Goal: Complete application form: Complete application form

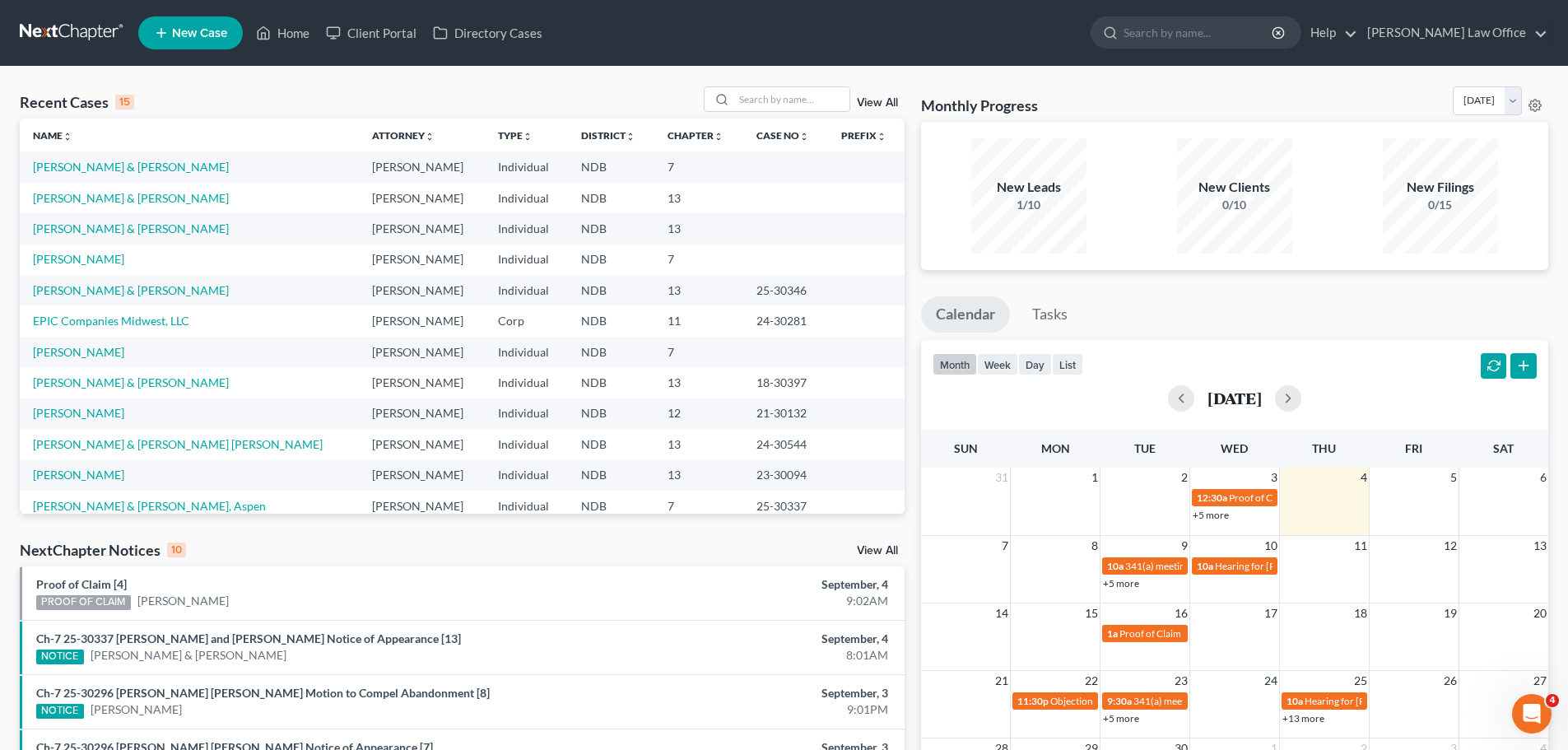
scroll to position [112, 0]
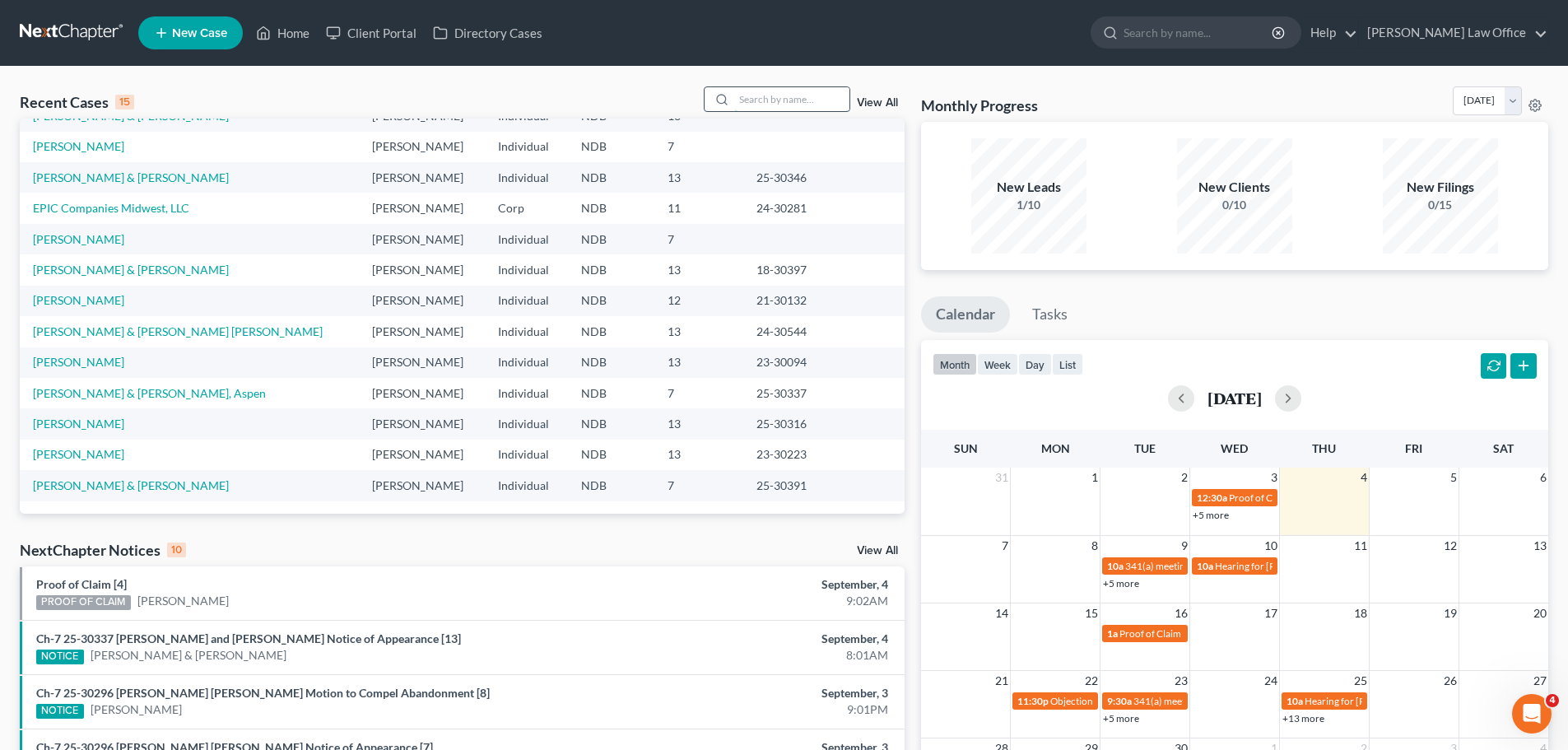
click at [773, 99] on input "search" at bounding box center [791, 98] width 115 height 24
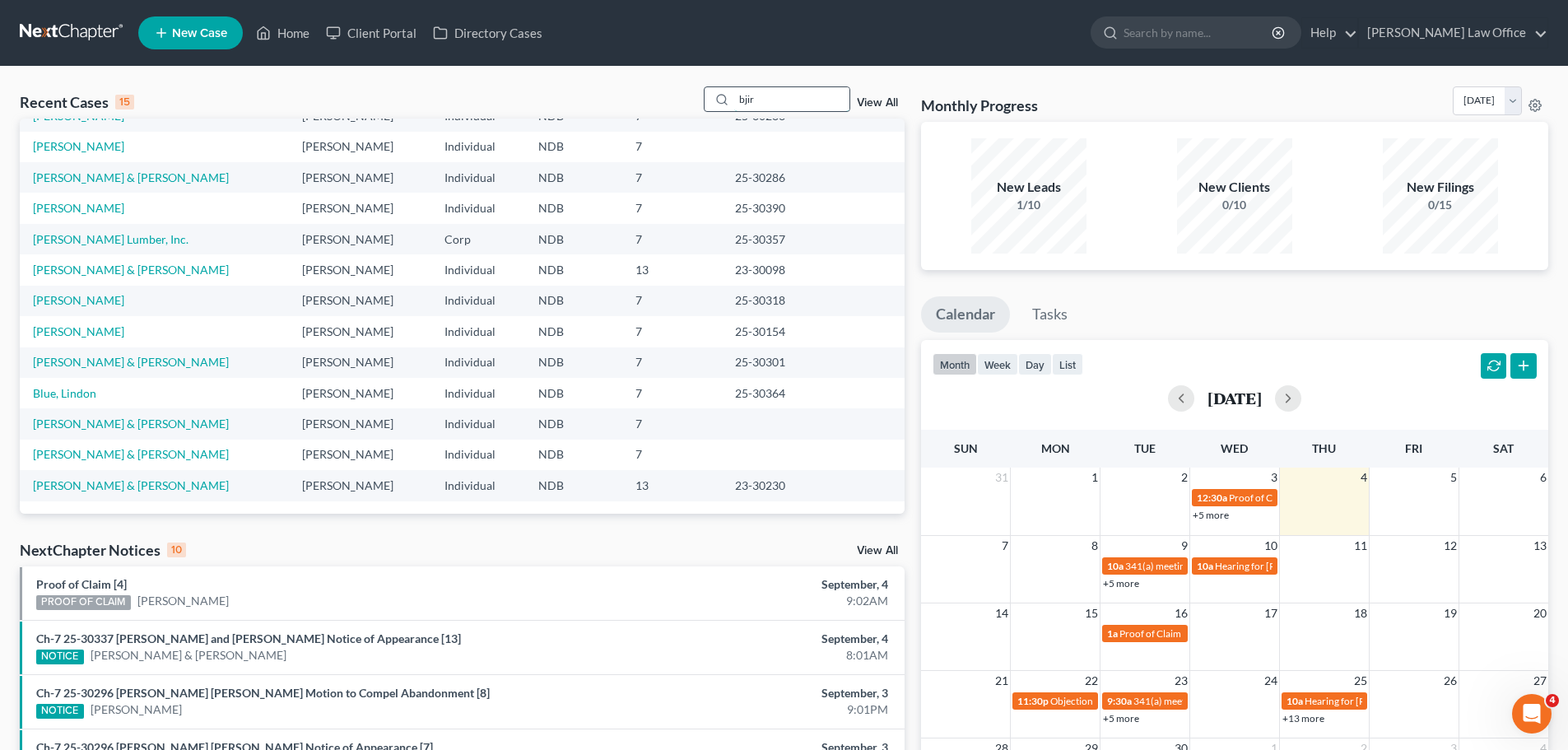
scroll to position [0, 0]
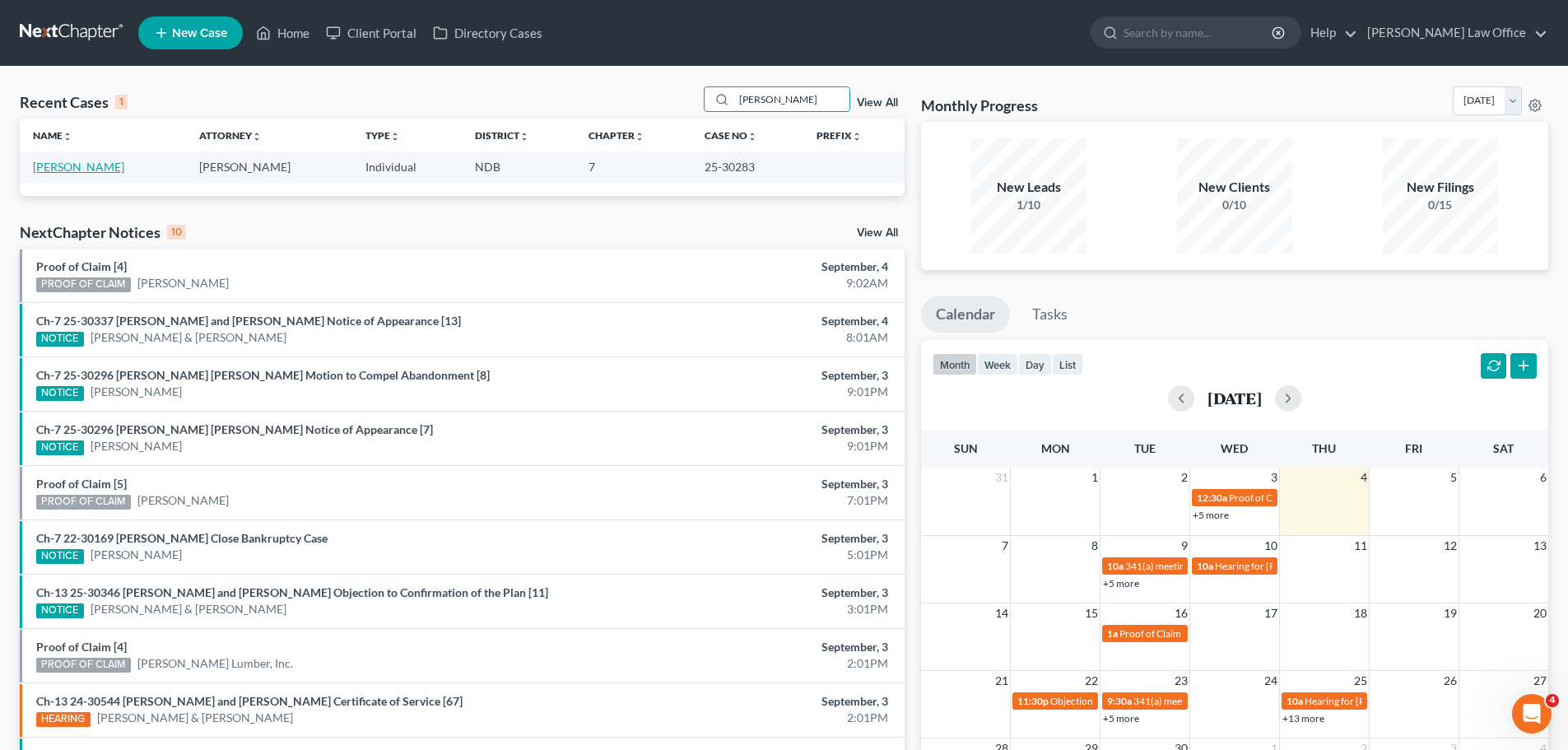
type input "[PERSON_NAME]"
click at [75, 163] on link "[PERSON_NAME]" at bounding box center [78, 167] width 91 height 14
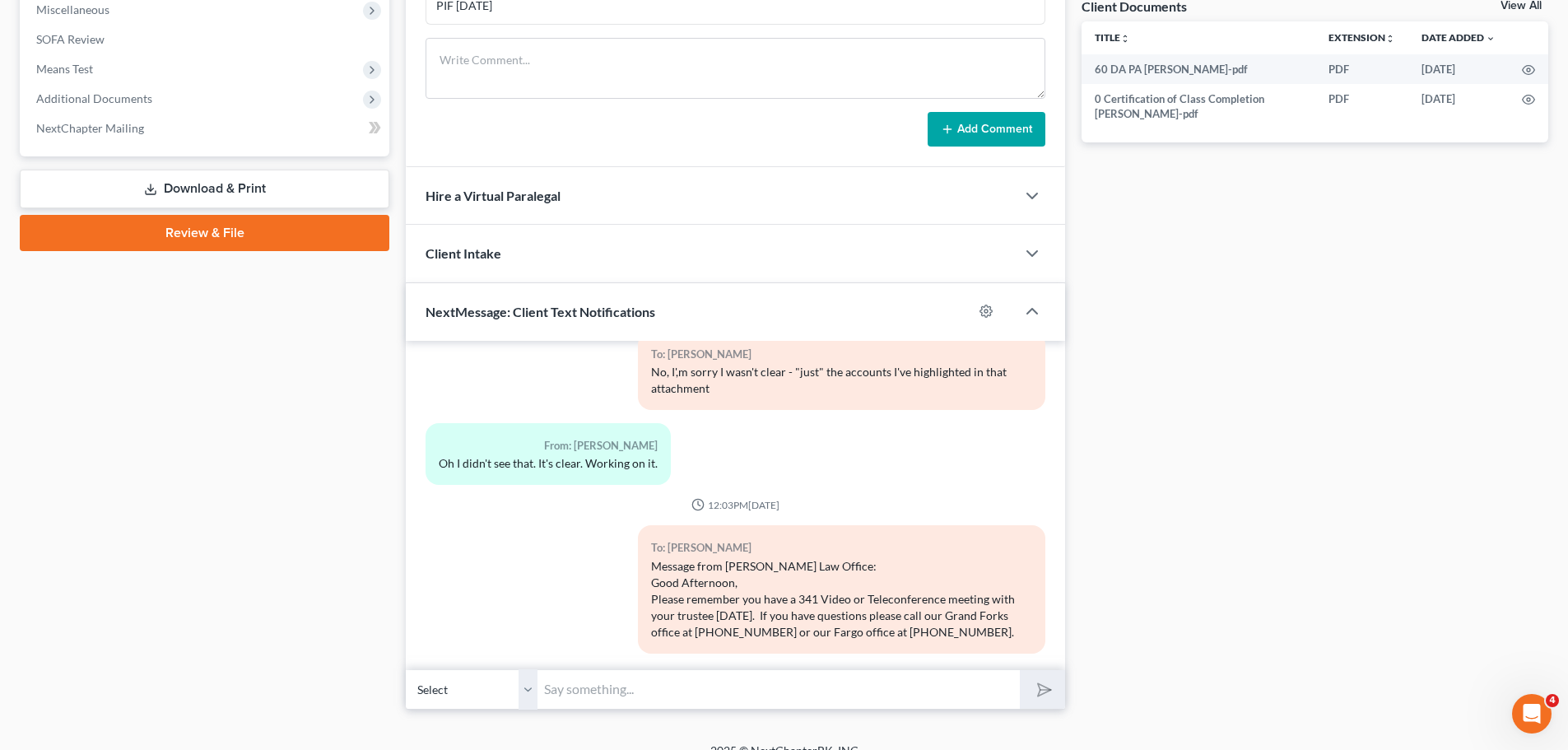
scroll to position [643, 0]
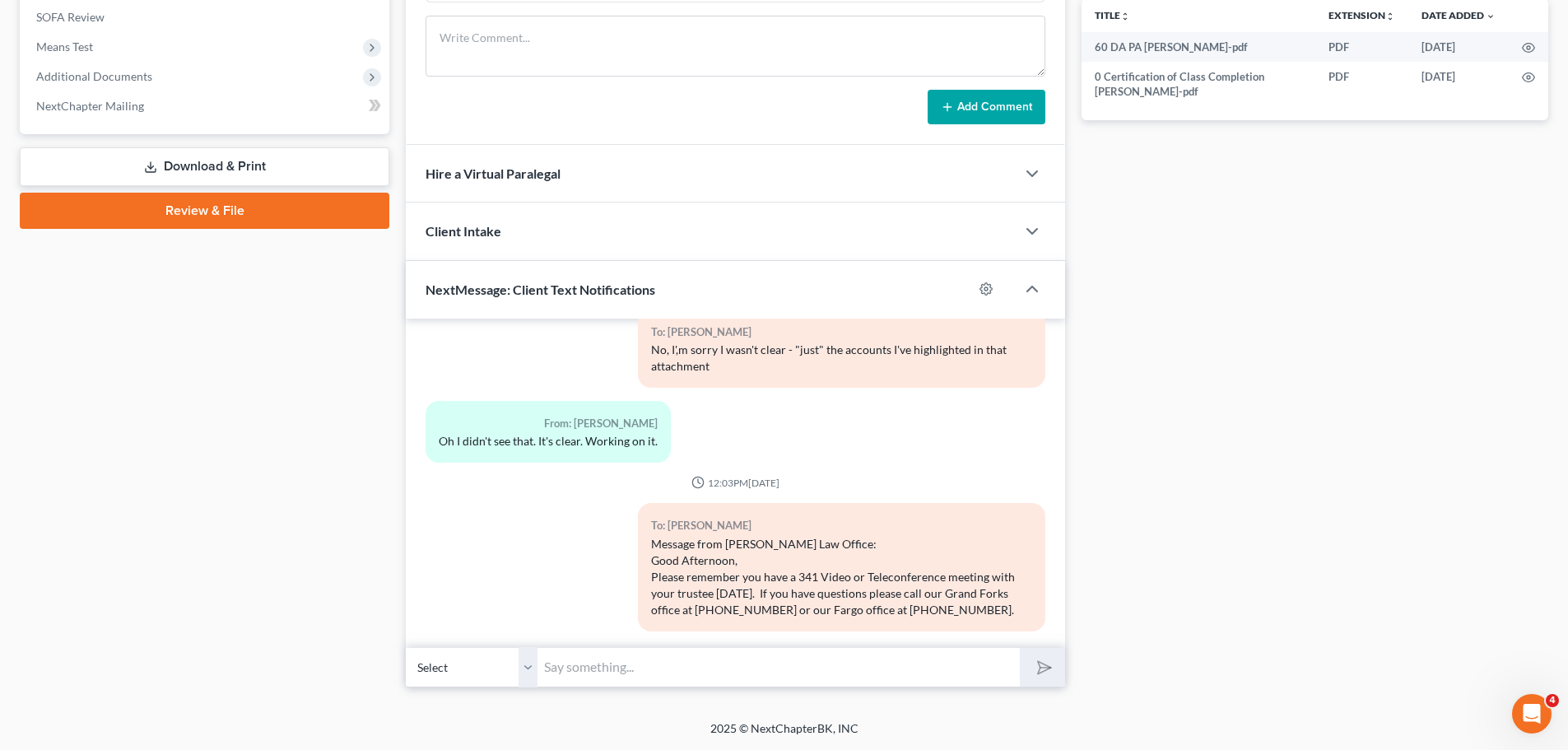
click at [593, 664] on input "text" at bounding box center [778, 667] width 482 height 40
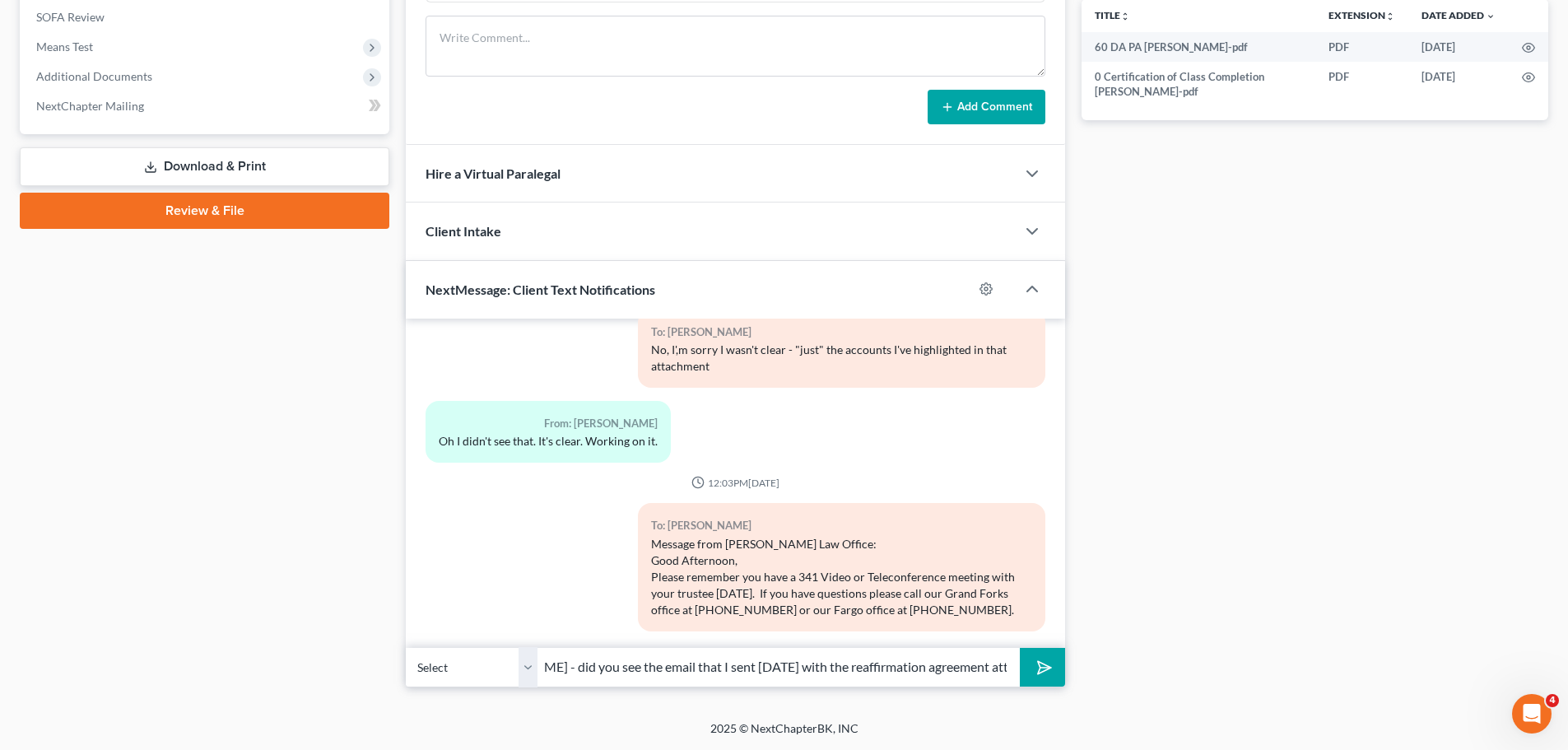
scroll to position [0, 84]
type input "[PERSON_NAME] - did you see the email that I sent [DATE] with the reaffirmation…"
click at [1038, 666] on icon "submit" at bounding box center [1041, 667] width 23 height 23
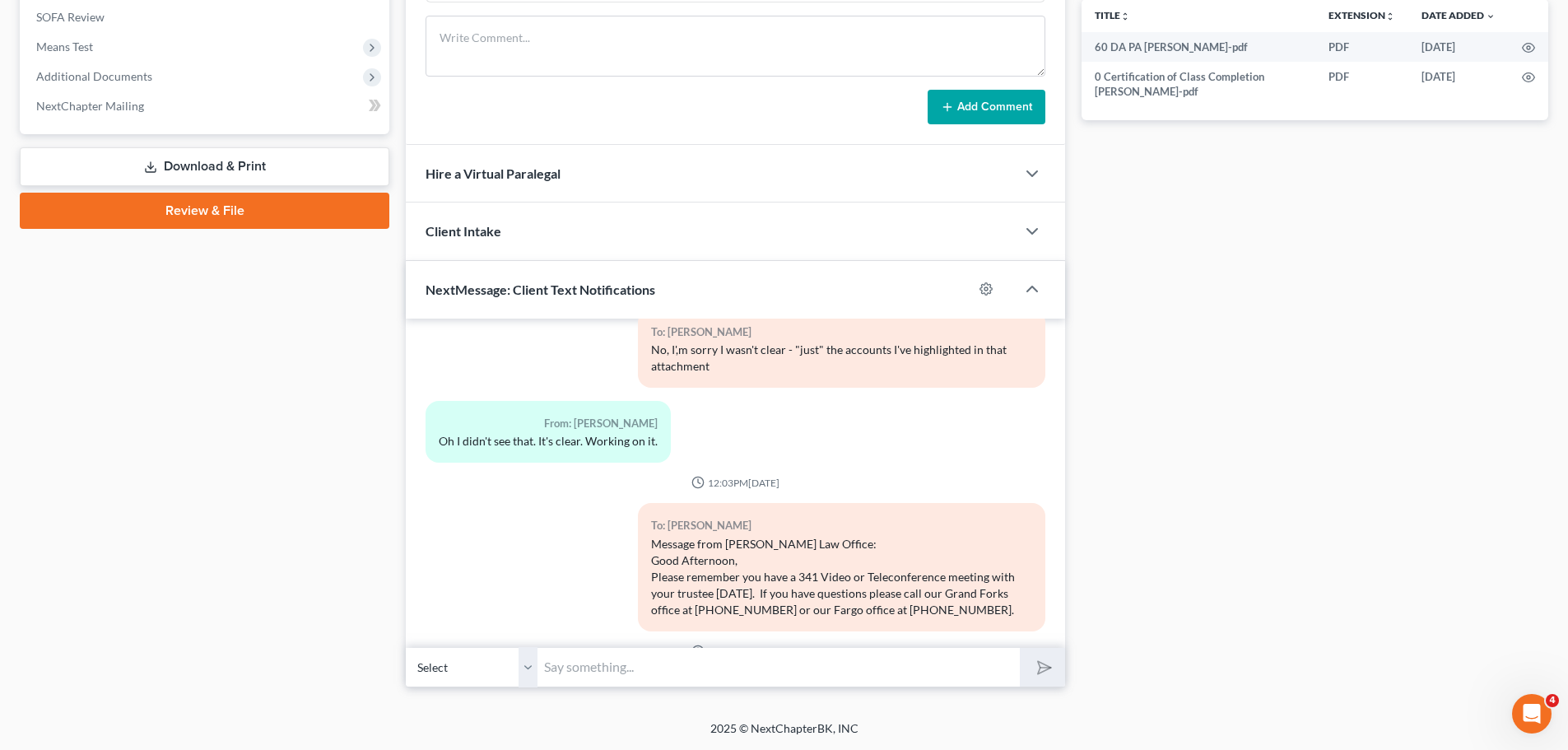
scroll to position [897, 0]
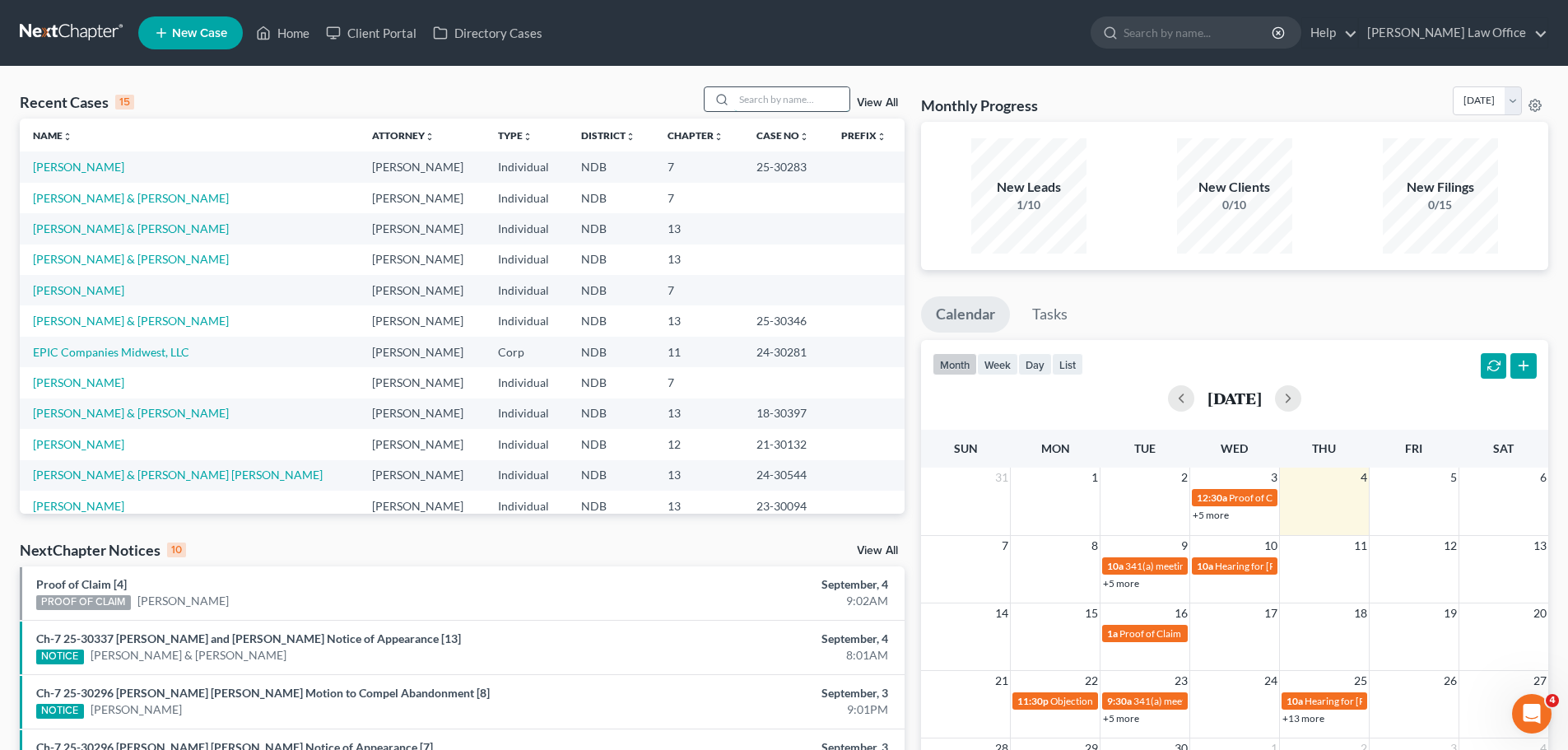
click at [776, 95] on input "search" at bounding box center [791, 98] width 115 height 24
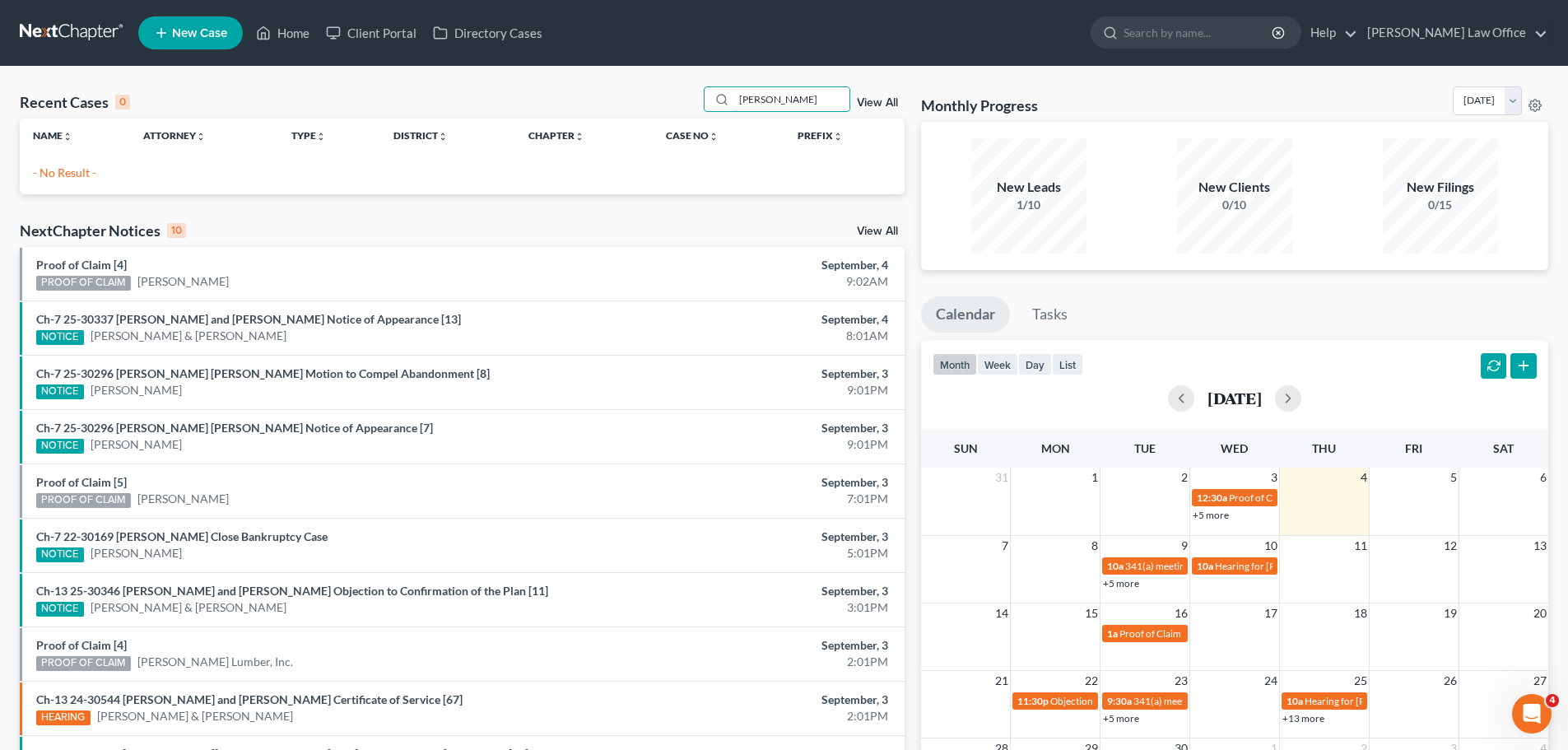
type input "Huber"
click at [202, 32] on span "New Case" at bounding box center [199, 33] width 55 height 12
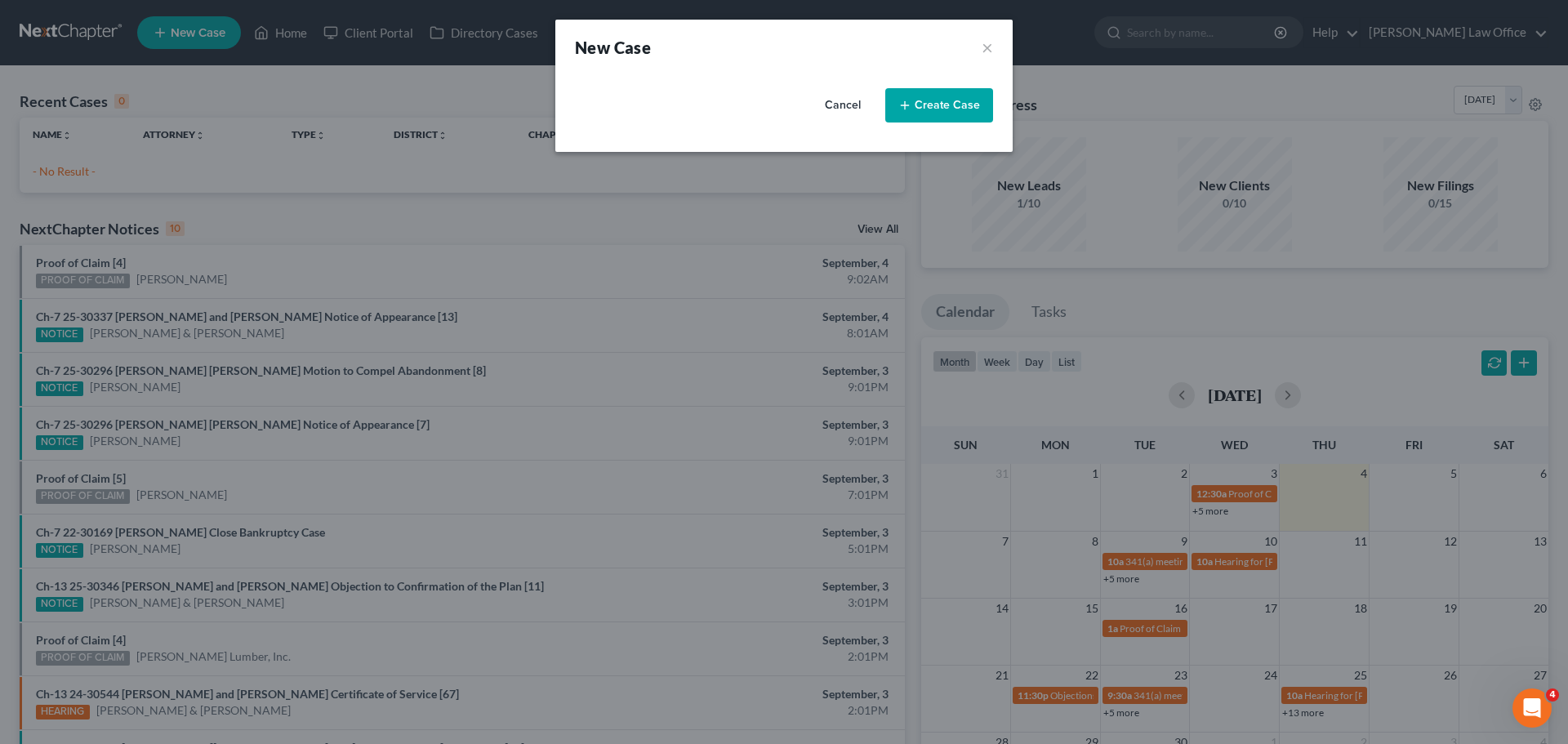
select select "60"
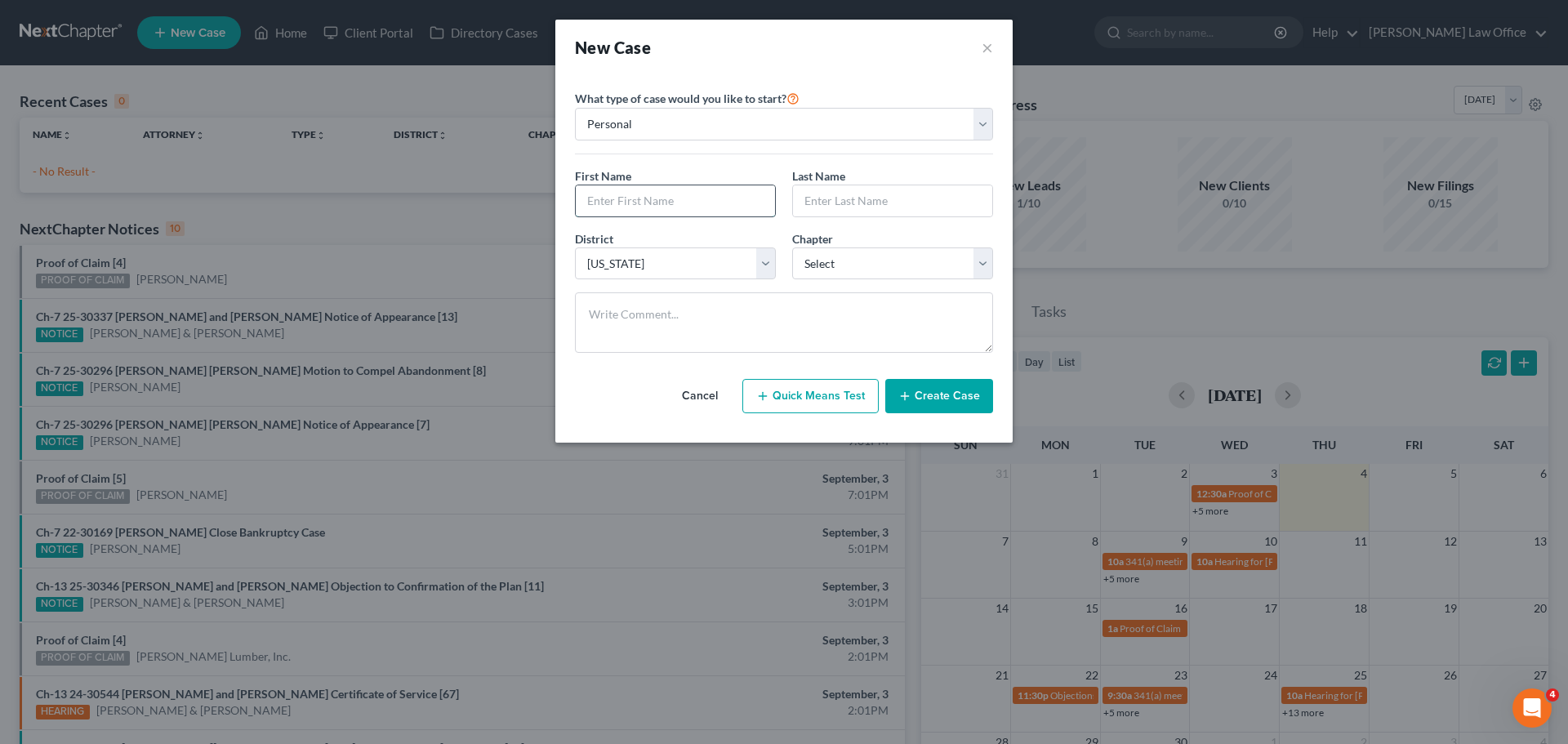
click at [701, 201] on input "text" at bounding box center [675, 201] width 200 height 31
type input "Lacey"
type input "Hubert"
click at [768, 267] on select "Select Alabama - Middle Alabama - Northern Alabama - Southern Alaska Arizona Ar…" at bounding box center [675, 263] width 201 height 32
select select "42"
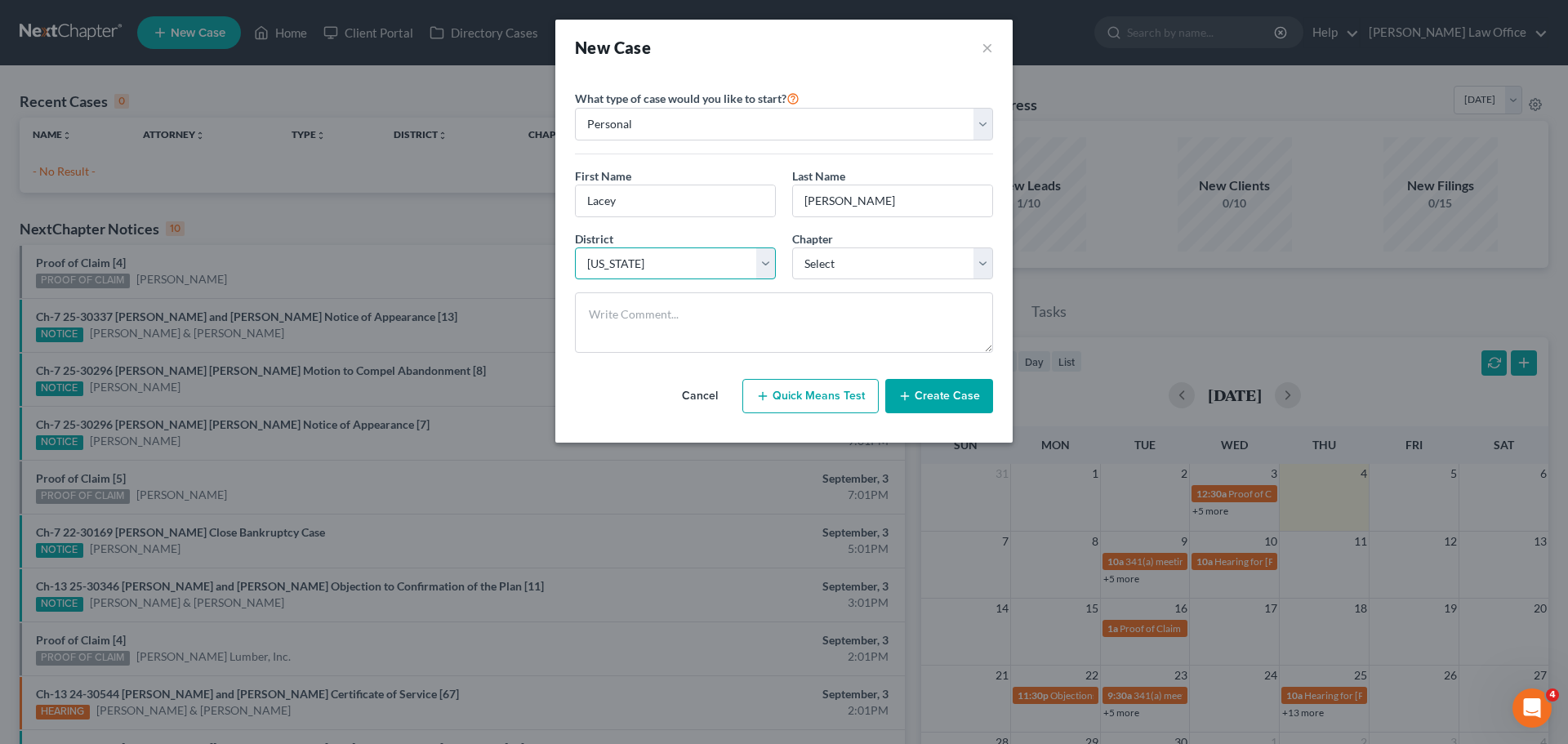
click at [575, 247] on select "Select Alabama - Middle Alabama - Northern Alabama - Southern Alaska Arizona Ar…" at bounding box center [675, 263] width 201 height 32
click at [770, 262] on select "Select 7 11 12 13" at bounding box center [893, 263] width 201 height 32
select select "0"
click at [770, 247] on select "Select 7 11 12 13" at bounding box center [893, 263] width 201 height 32
click at [770, 396] on button "Create Case" at bounding box center [940, 396] width 108 height 34
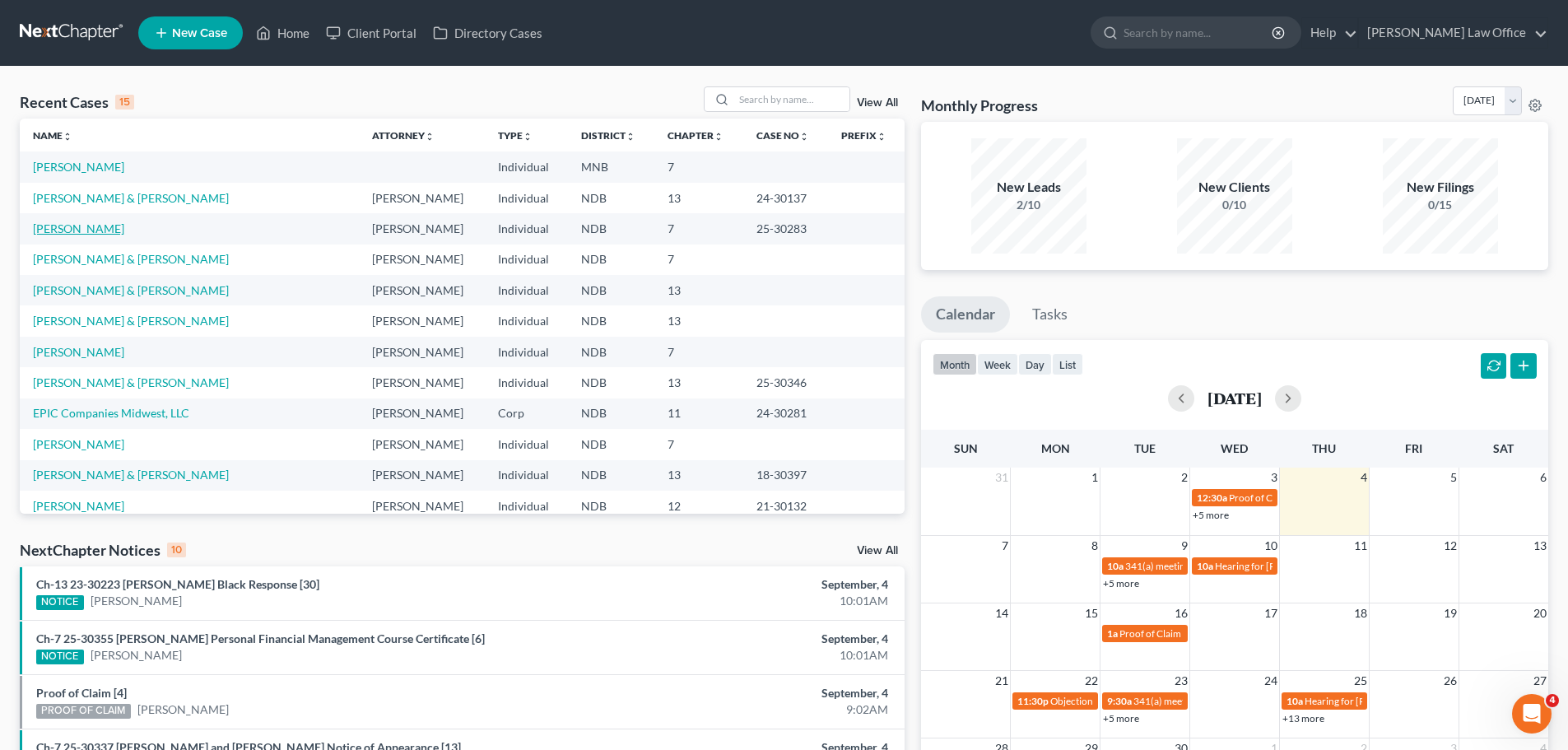
click at [83, 230] on link "[PERSON_NAME]" at bounding box center [78, 228] width 91 height 14
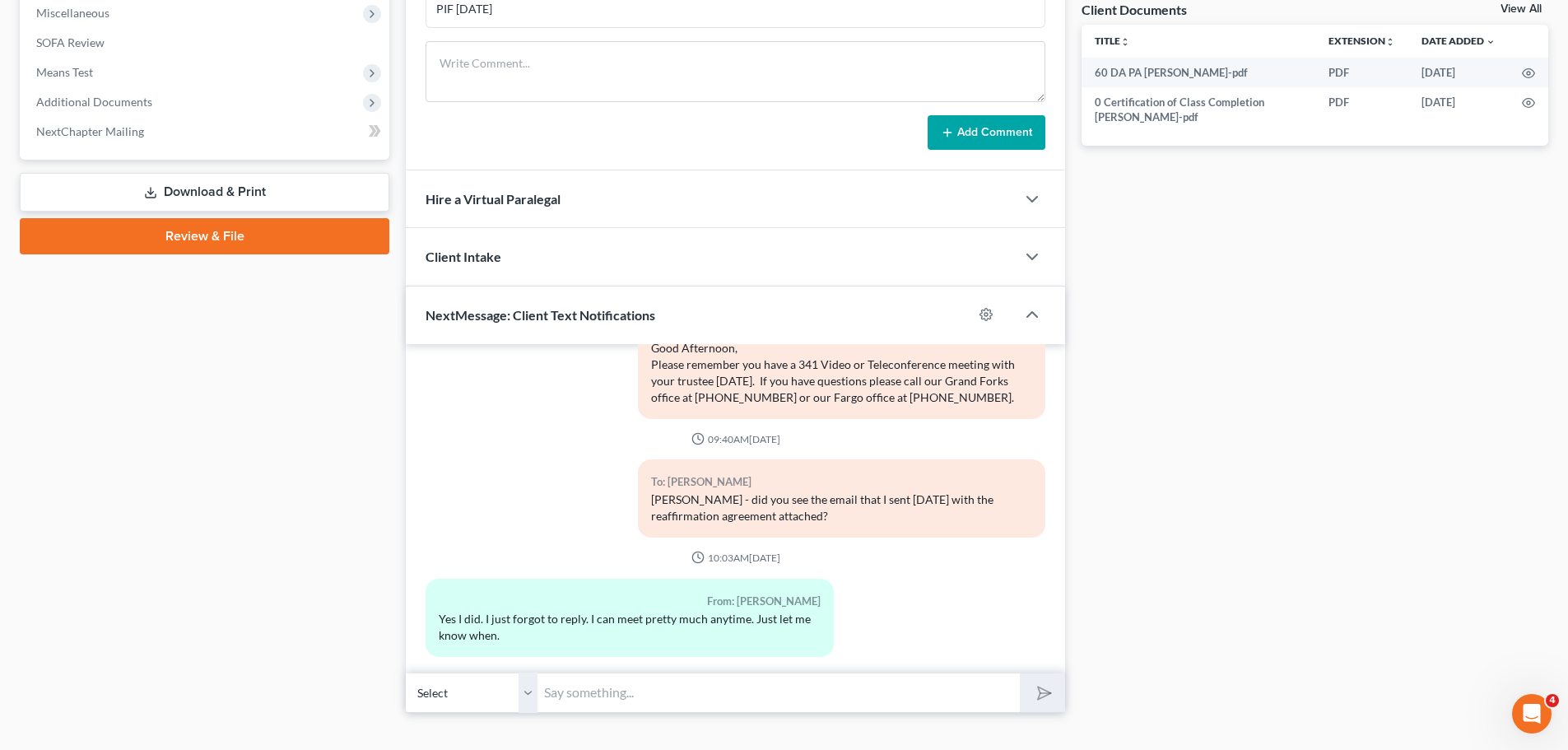
scroll to position [643, 0]
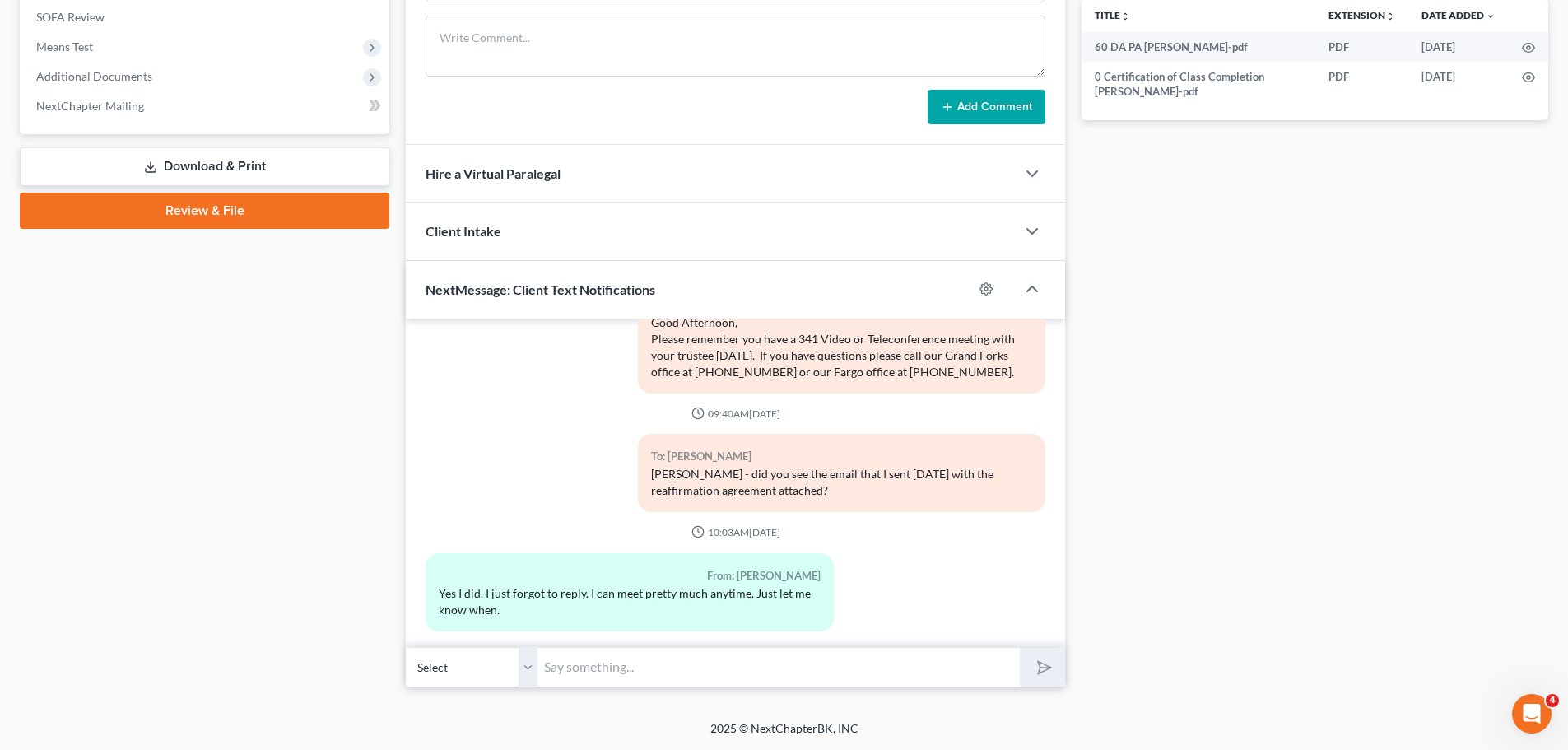
click at [617, 669] on input "text" at bounding box center [778, 667] width 482 height 40
type input "Monday at 2:30 work for you?"
click at [1049, 671] on icon "submit" at bounding box center [1041, 667] width 23 height 23
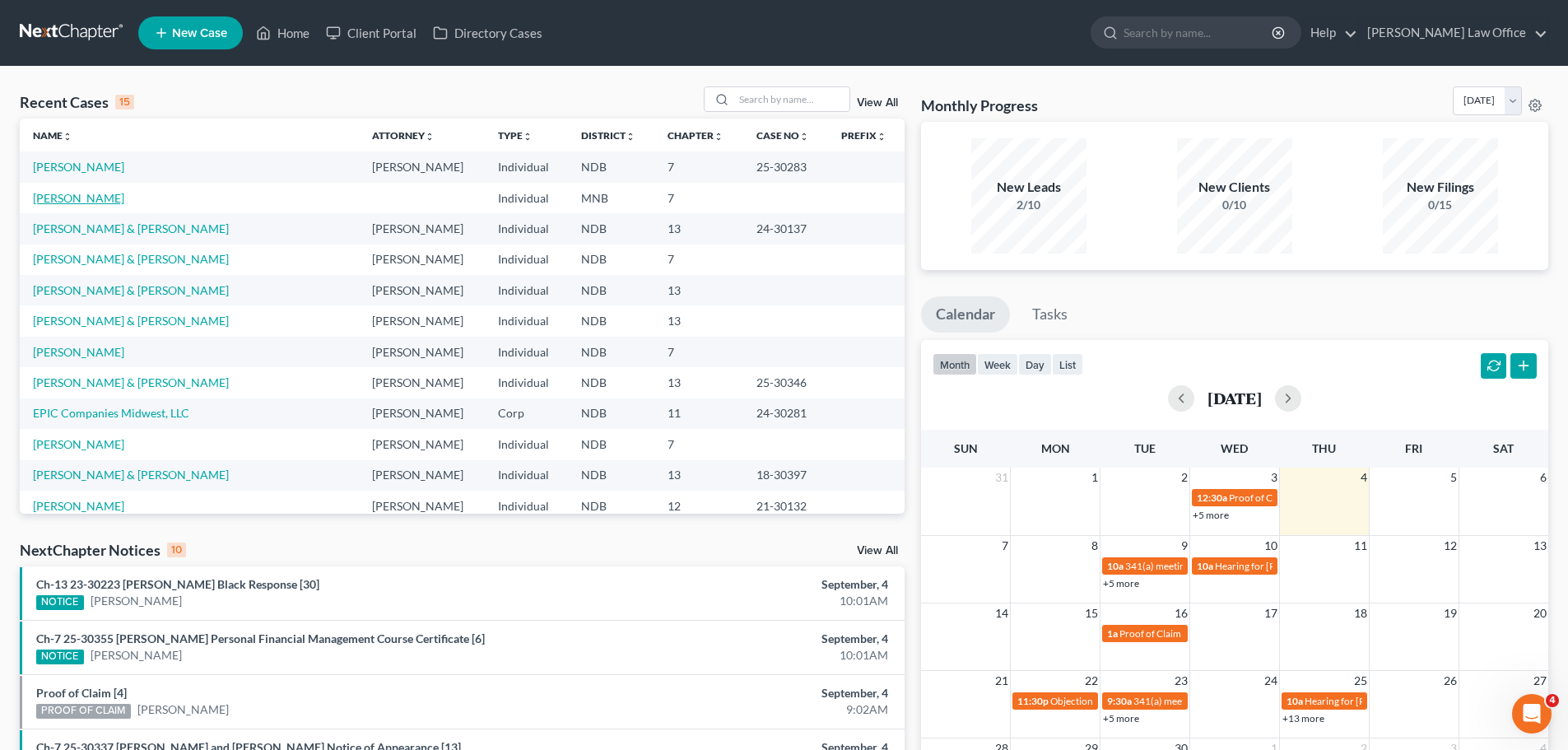
click at [71, 196] on link "Hubert, Lacey" at bounding box center [78, 198] width 91 height 14
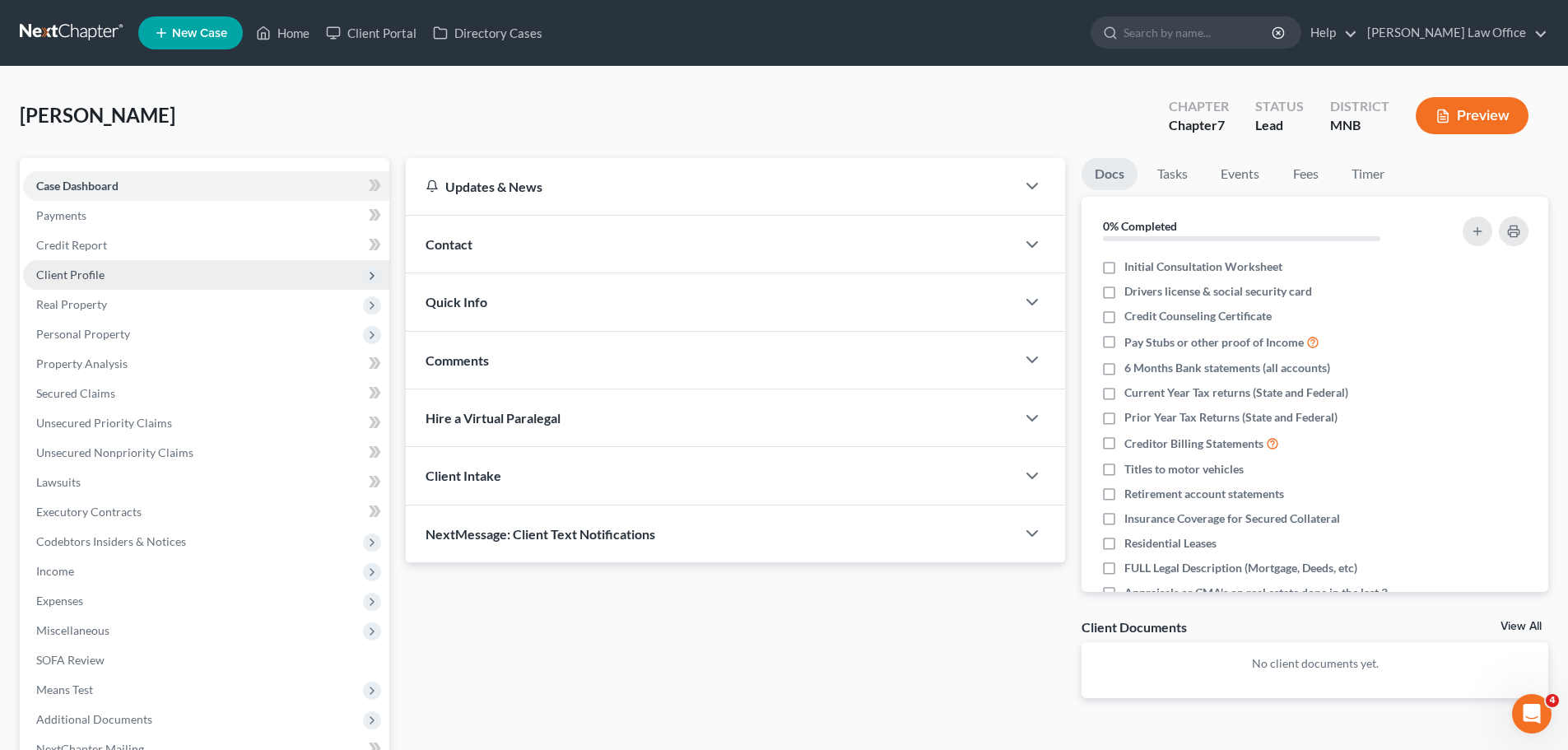
click at [69, 274] on span "Client Profile" at bounding box center [70, 275] width 69 height 14
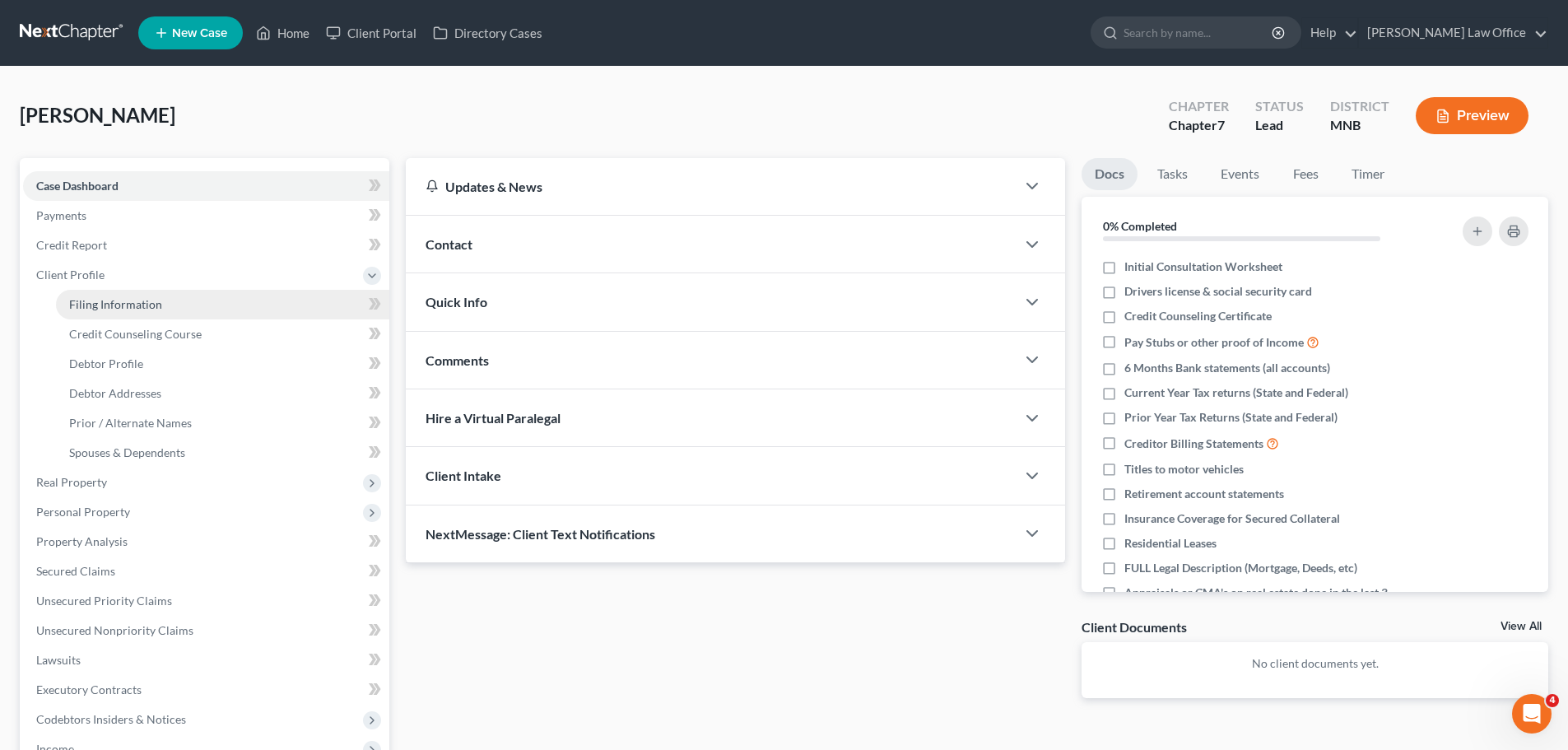
click at [133, 307] on span "Filing Information" at bounding box center [116, 304] width 93 height 14
select select "1"
select select "0"
select select "24"
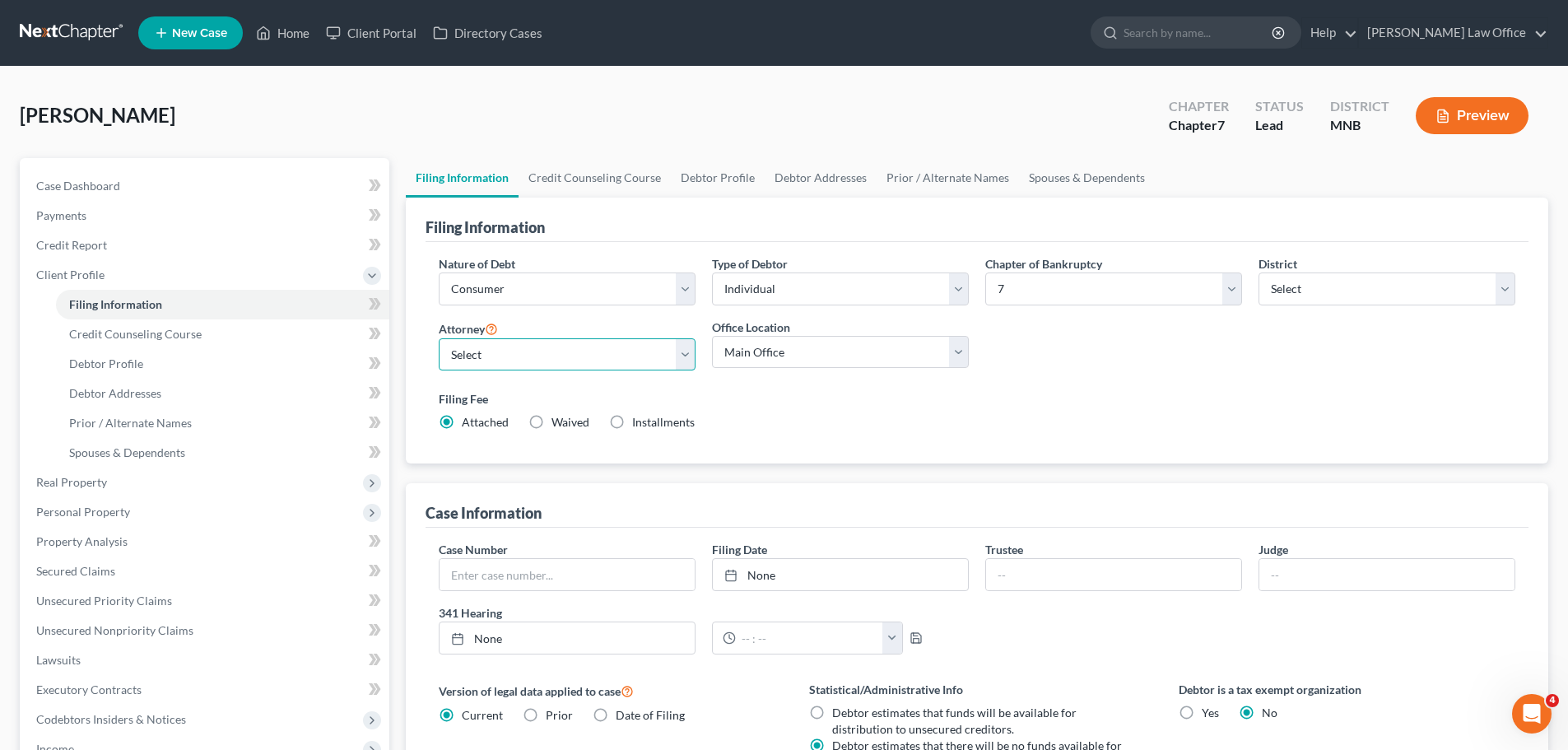
click at [689, 349] on select "Select Sara Diaz - NDB Sara Diaz - MNB Alan Sorensen - MNB Alan Sorensen - NDB …" at bounding box center [567, 354] width 257 height 32
select select "2"
click at [438, 338] on select "Select Sara Diaz - NDB Sara Diaz - MNB Alan Sorensen - MNB Alan Sorensen - NDB …" at bounding box center [567, 354] width 257 height 32
click at [954, 357] on select "Main Office Fargo Office" at bounding box center [841, 351] width 257 height 32
select select "0"
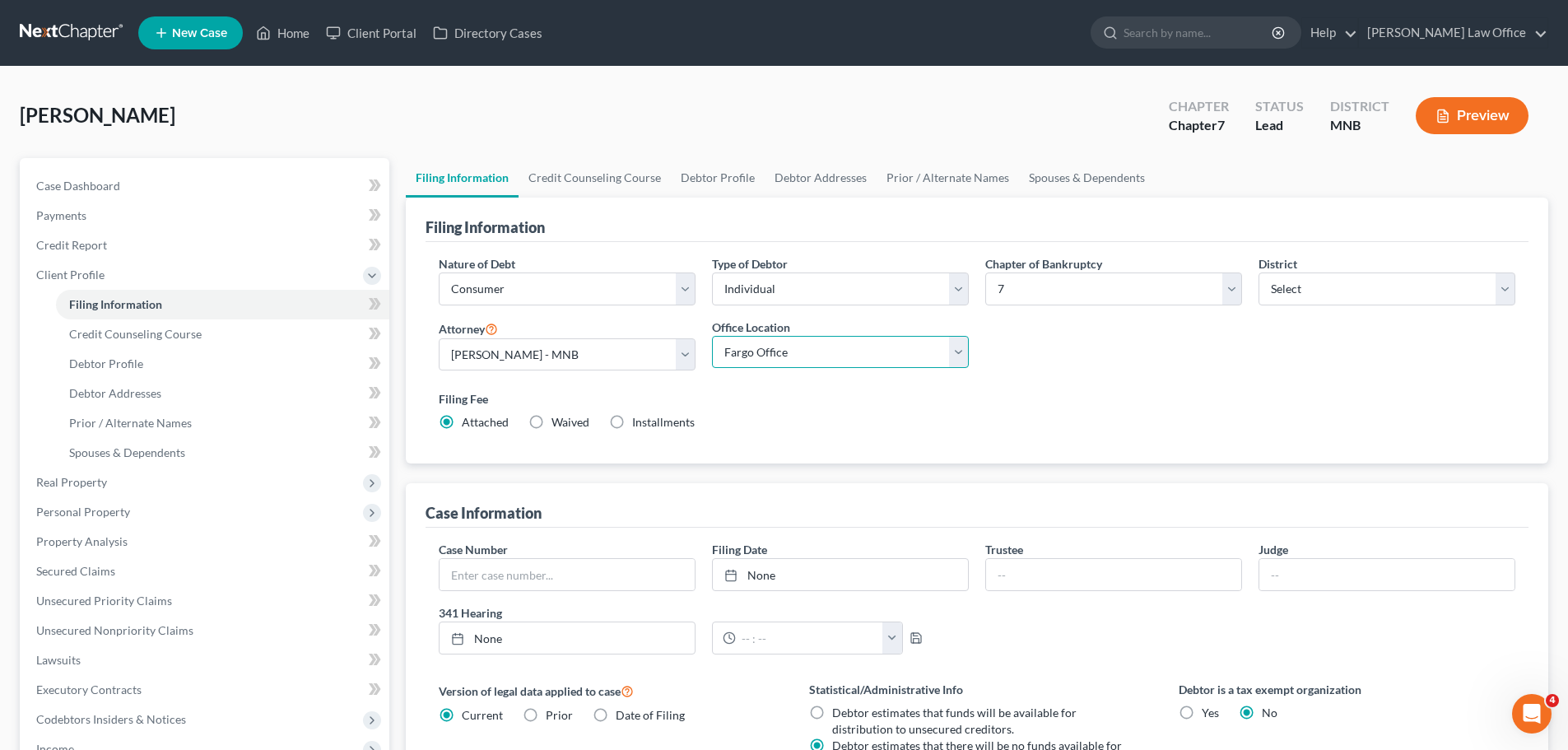
click at [712, 335] on select "Main Office Fargo Office" at bounding box center [841, 351] width 257 height 32
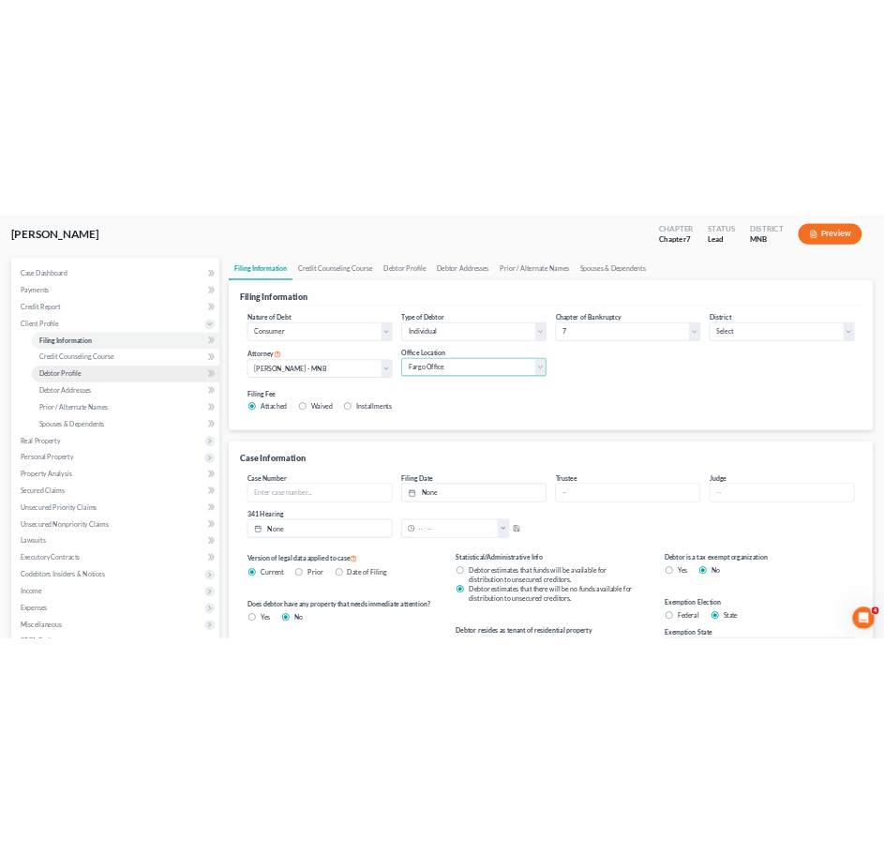
scroll to position [94, 0]
